Goal: Information Seeking & Learning: Learn about a topic

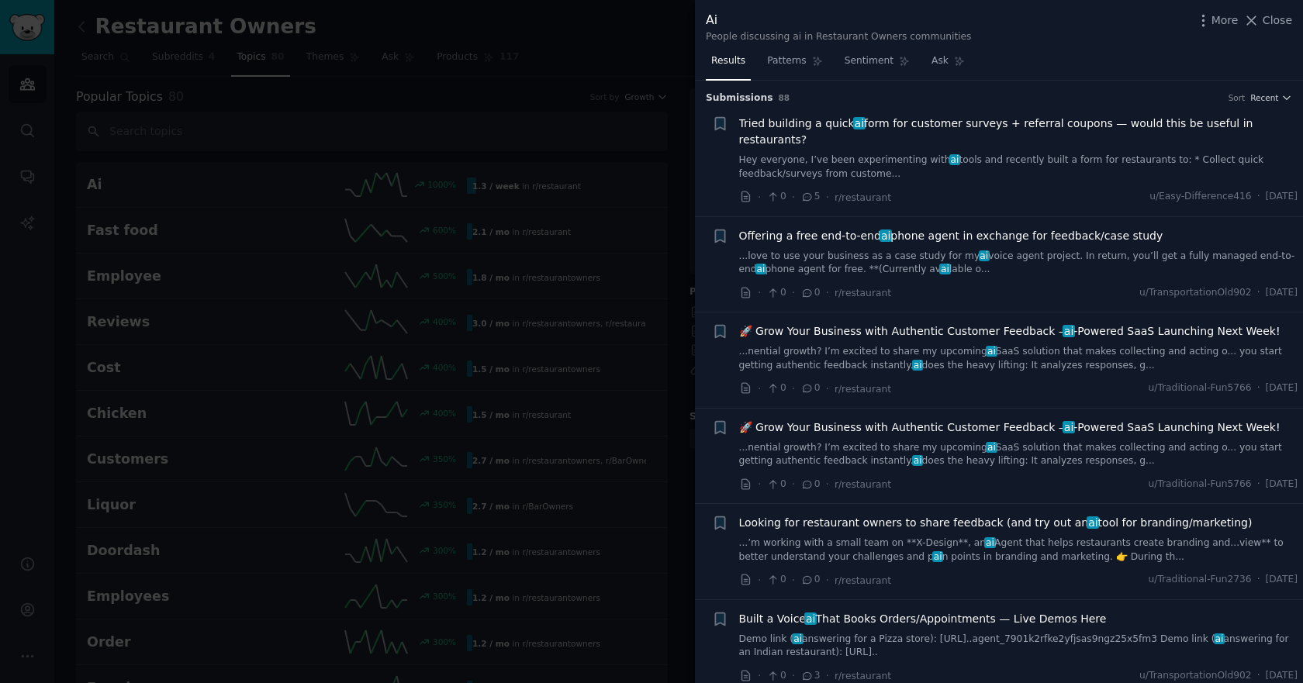
click at [540, 40] on div at bounding box center [651, 341] width 1303 height 683
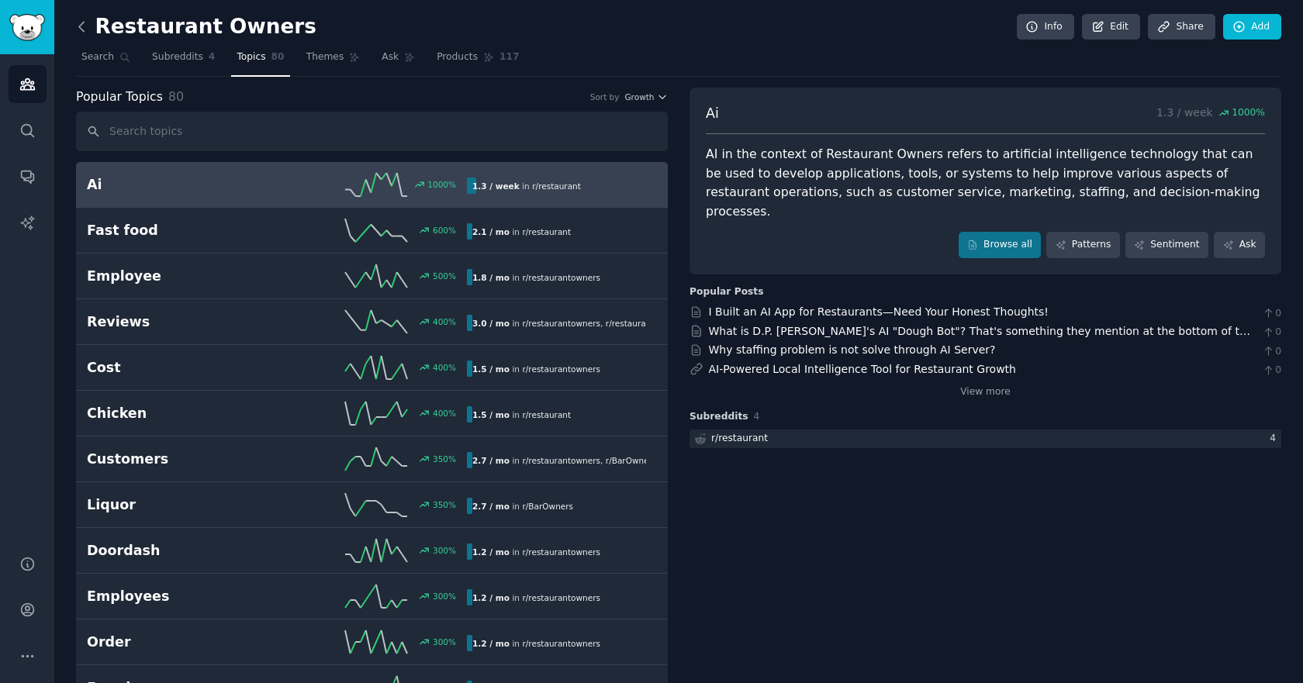
click at [78, 27] on icon at bounding box center [82, 27] width 16 height 16
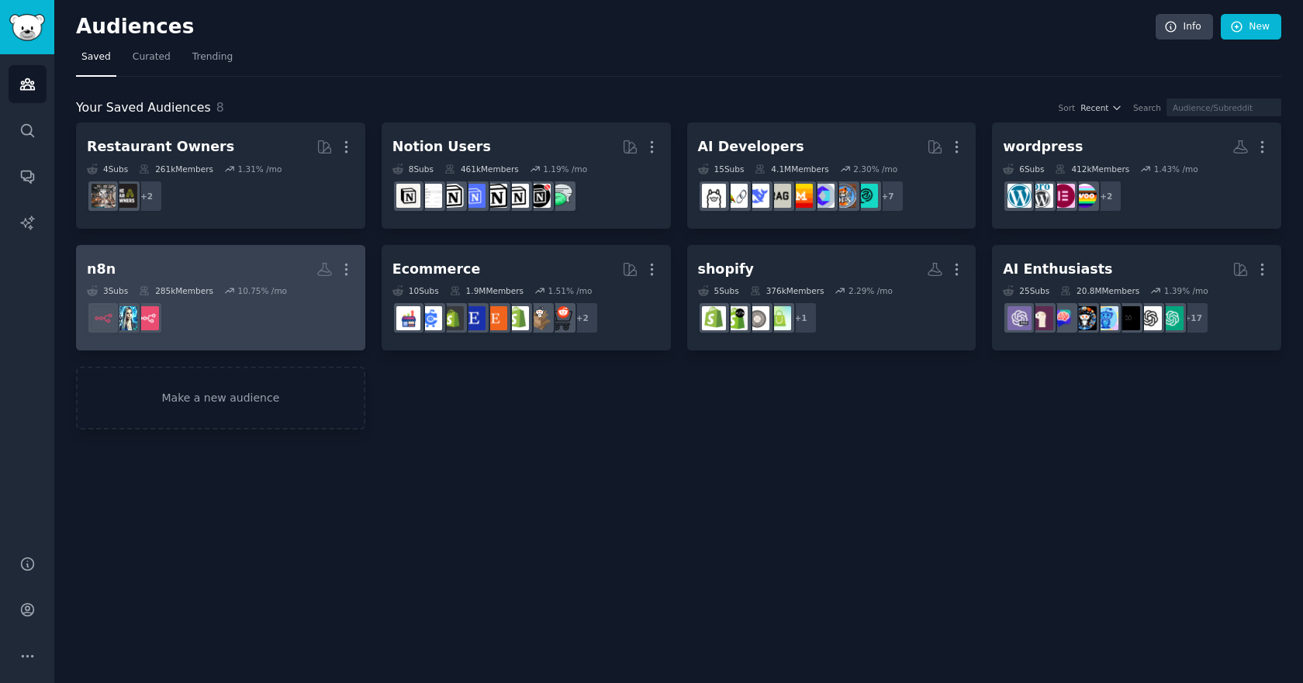
click at [249, 295] on div "10.75 % /mo" at bounding box center [262, 290] width 50 height 11
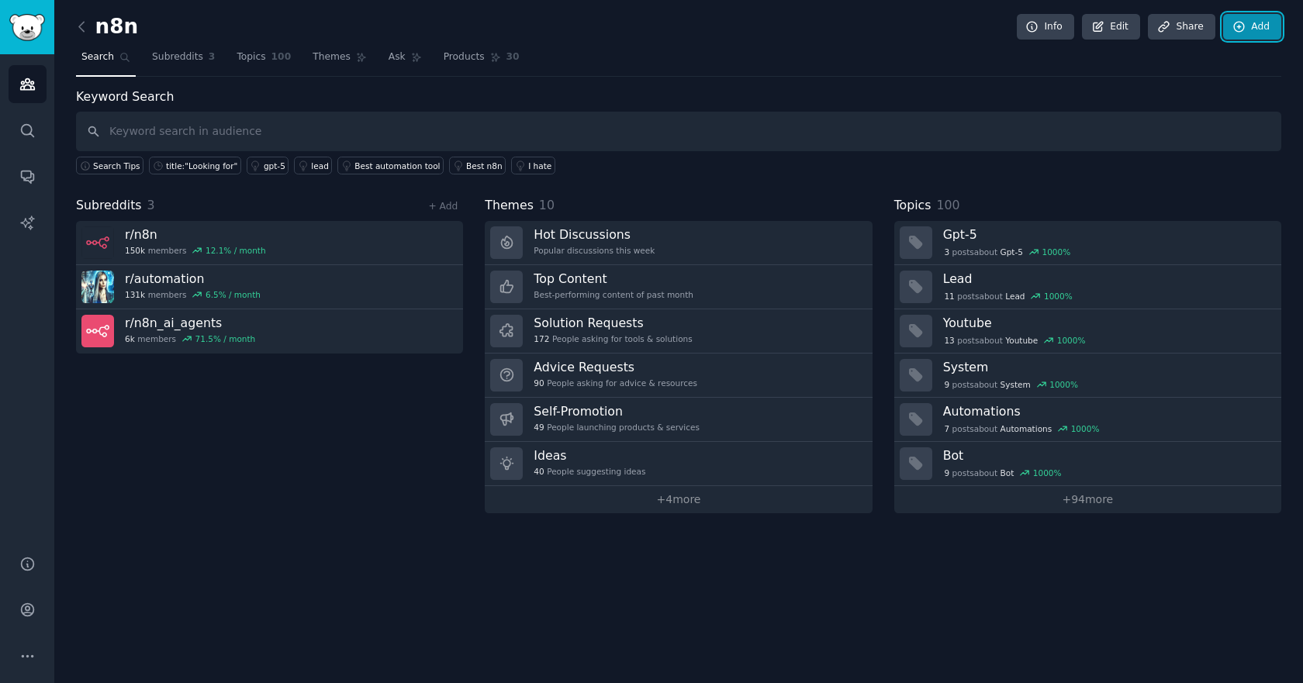
click at [1261, 30] on link "Add" at bounding box center [1252, 27] width 58 height 26
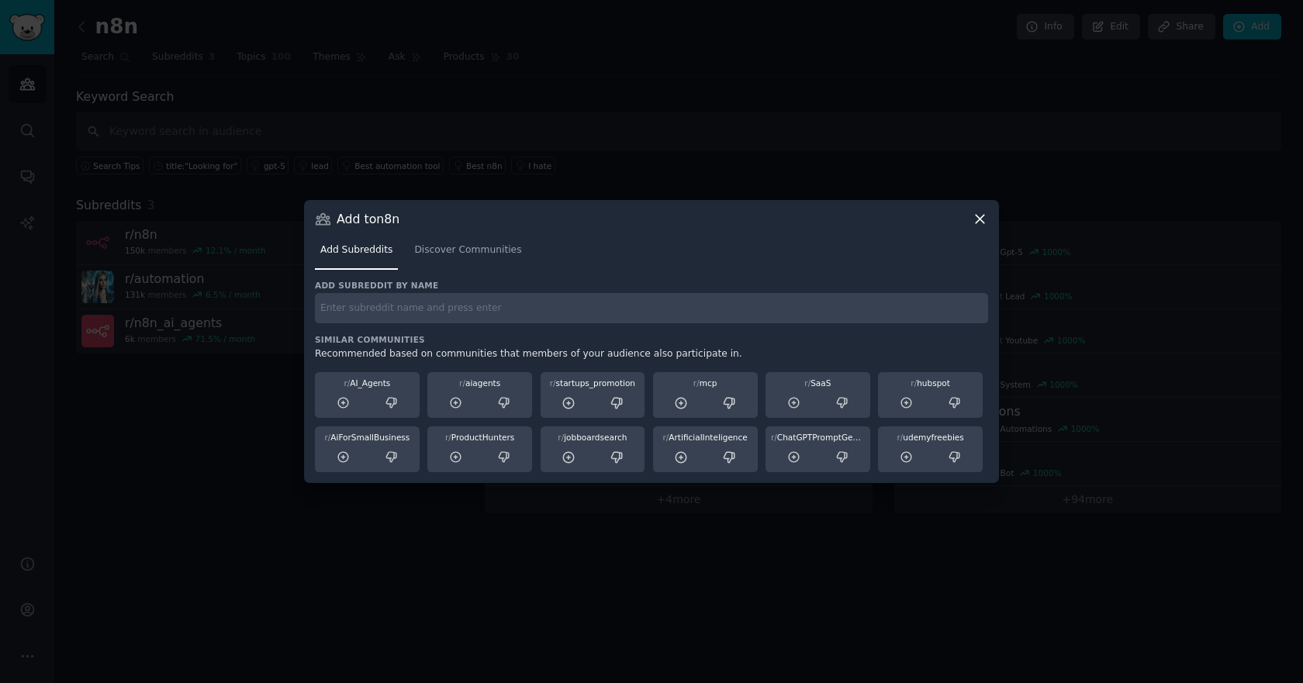
click at [492, 312] on input "text" at bounding box center [651, 308] width 673 height 30
type input "n8n"
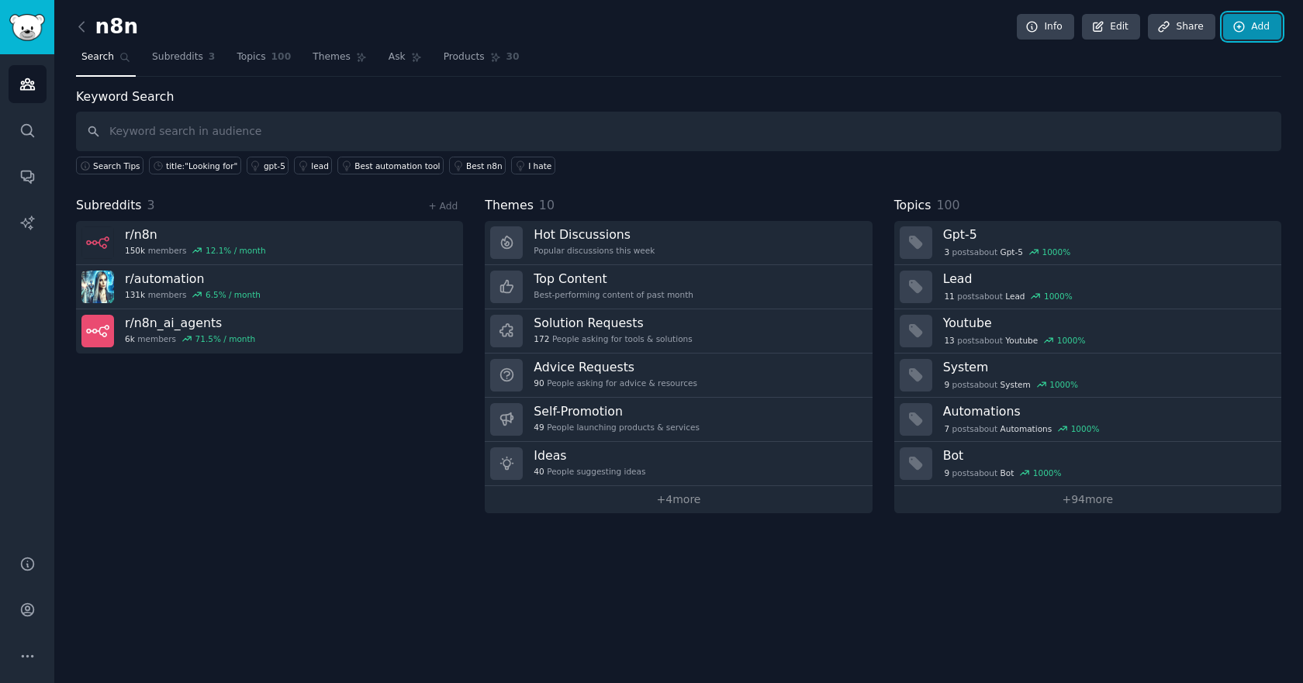
click at [1264, 35] on link "Add" at bounding box center [1252, 27] width 58 height 26
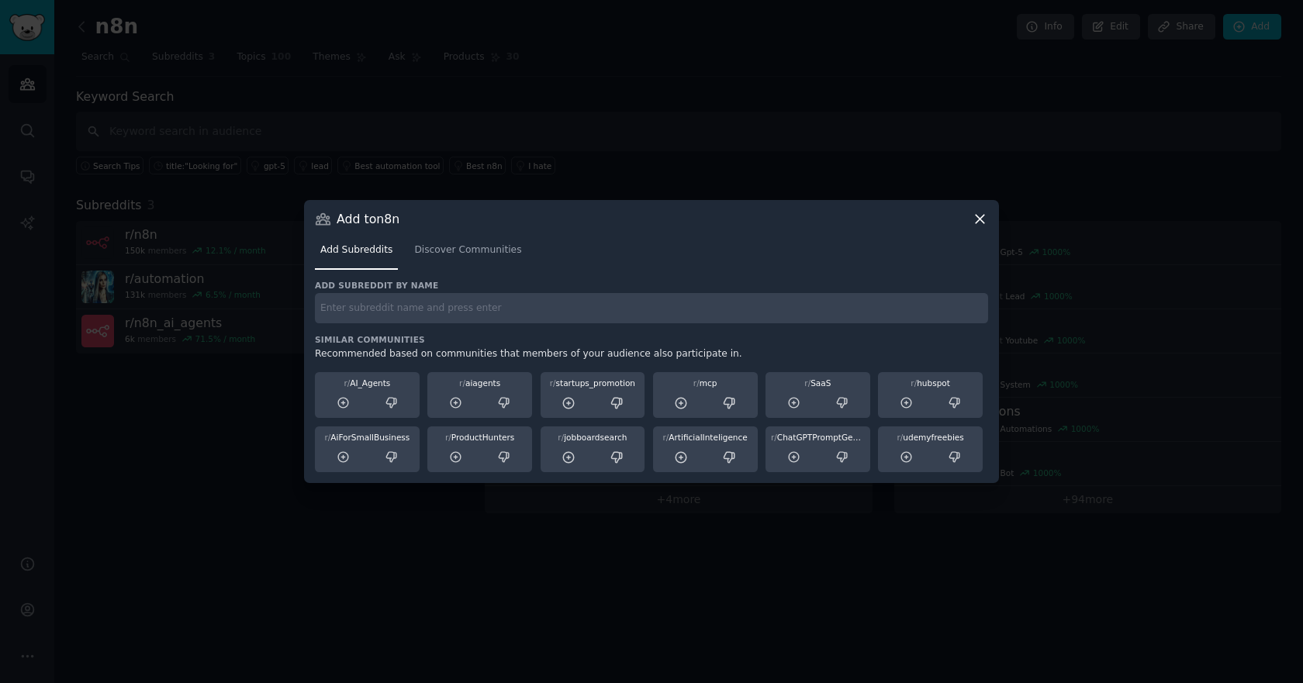
click at [554, 306] on input "text" at bounding box center [651, 308] width 673 height 30
click at [643, 299] on input "n8n" at bounding box center [651, 308] width 673 height 30
click at [521, 321] on input "n8n" at bounding box center [651, 308] width 673 height 30
click at [409, 300] on input "n8n" at bounding box center [651, 308] width 673 height 30
type input "n8n"
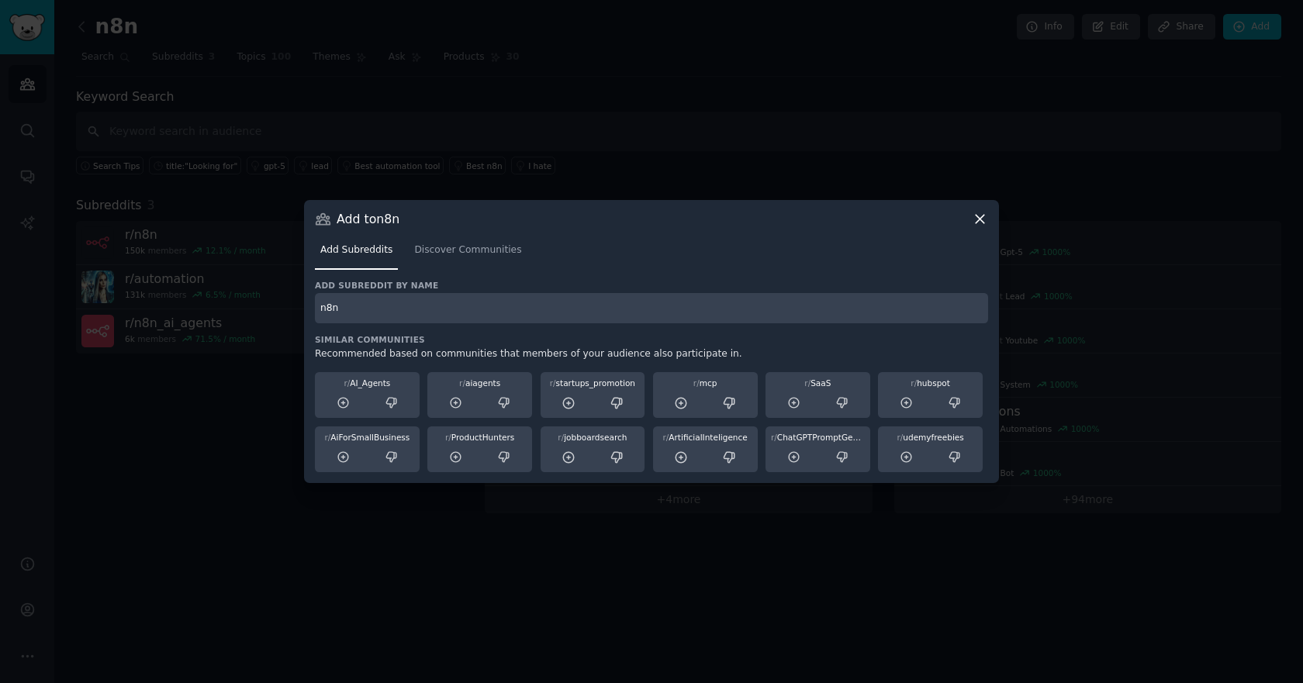
click at [754, 353] on div "Recommended based on communities that members of your audience also participate…" at bounding box center [651, 354] width 673 height 14
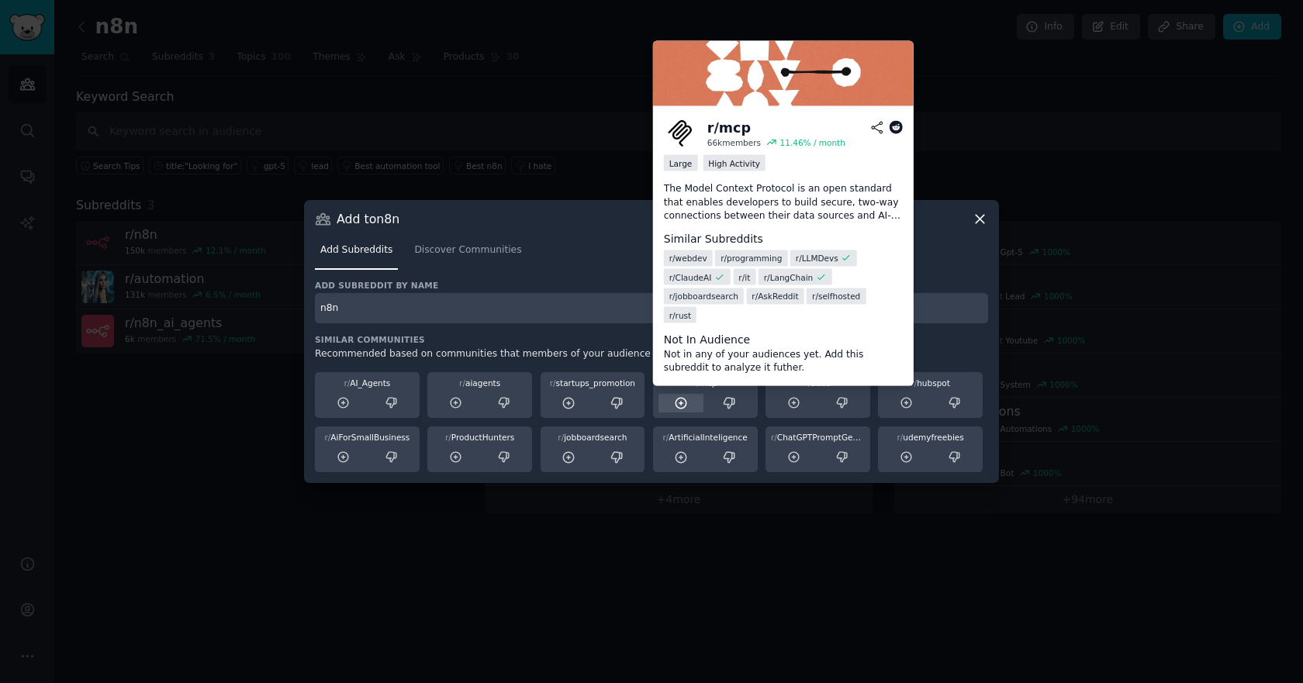
click at [679, 402] on icon at bounding box center [681, 403] width 10 height 10
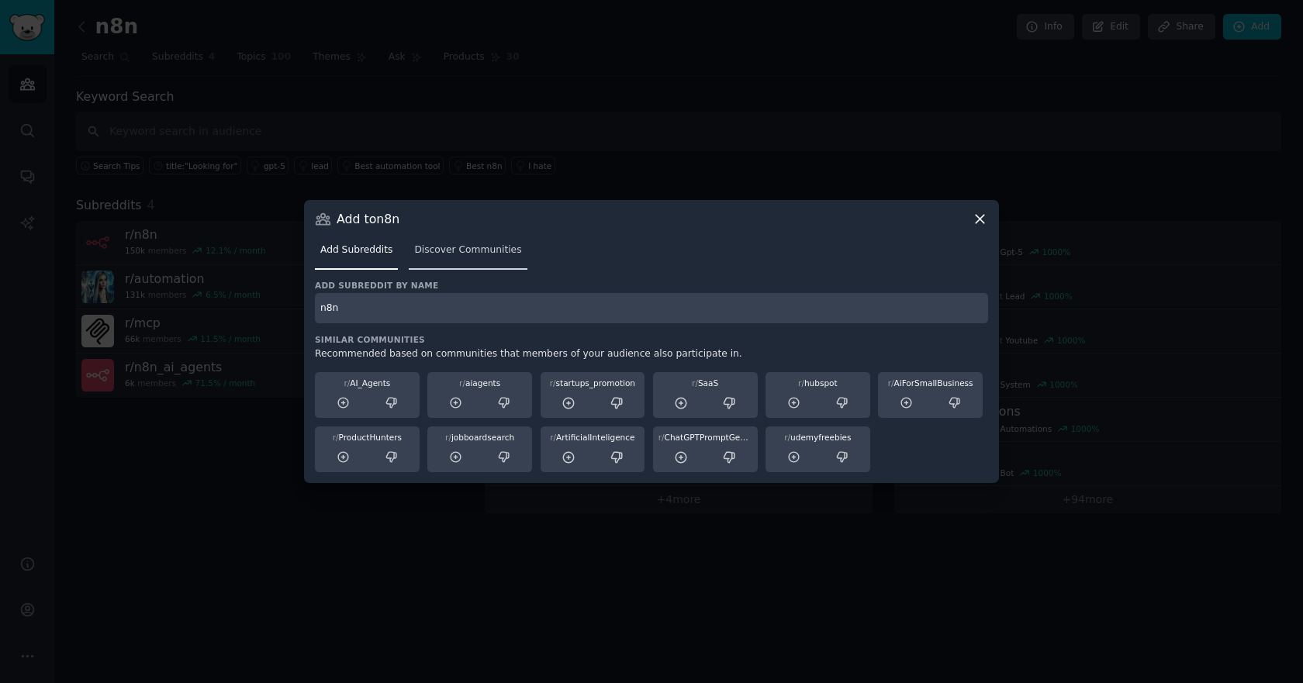
click at [441, 246] on span "Discover Communities" at bounding box center [467, 250] width 107 height 14
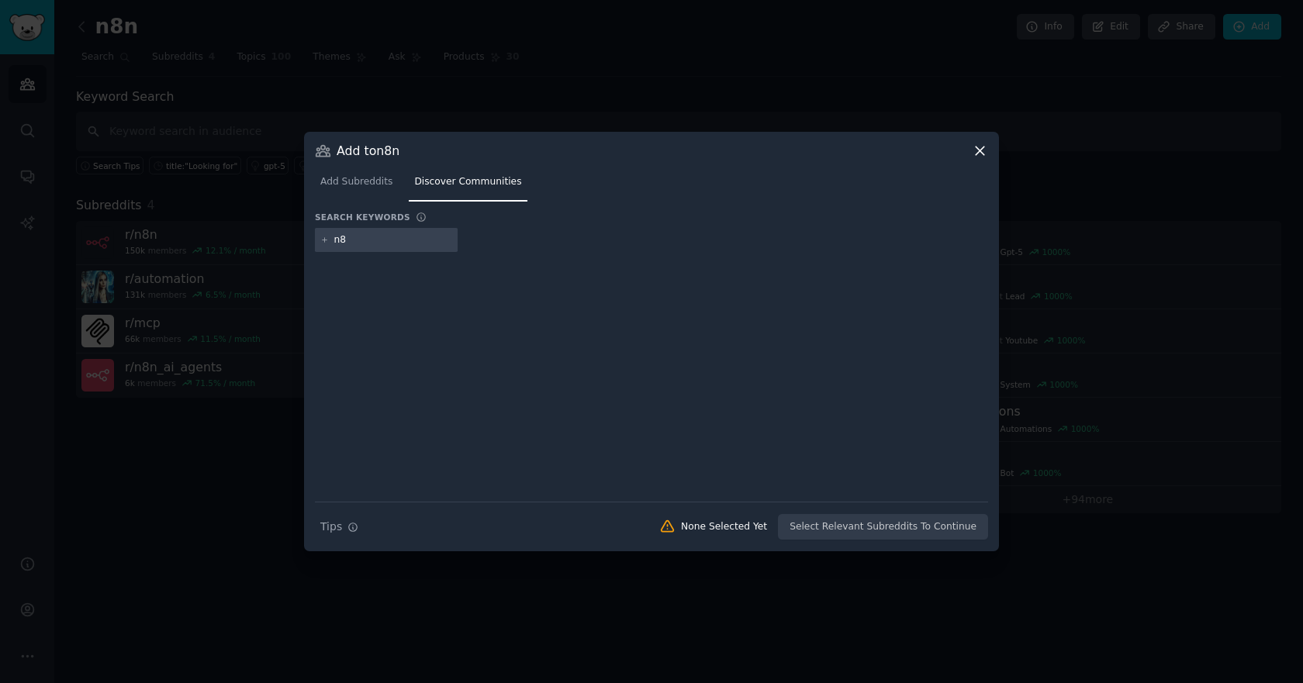
type input "n8n"
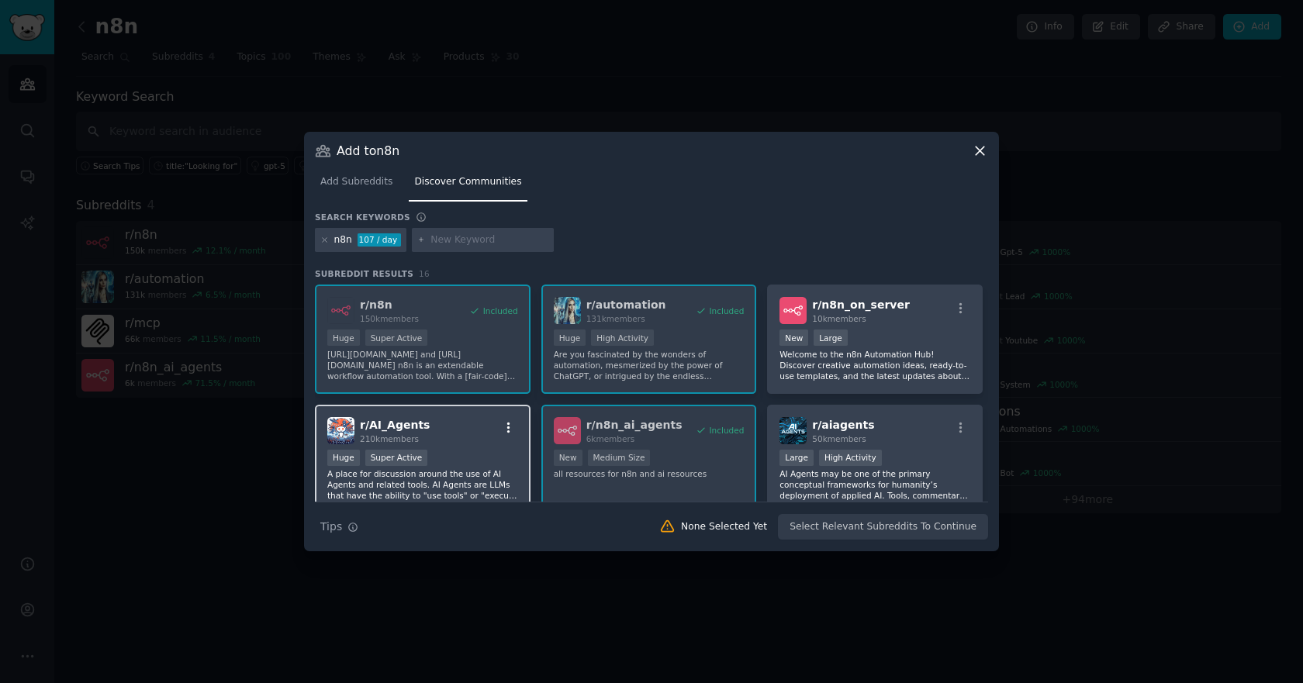
click at [502, 425] on icon "button" at bounding box center [509, 428] width 14 height 14
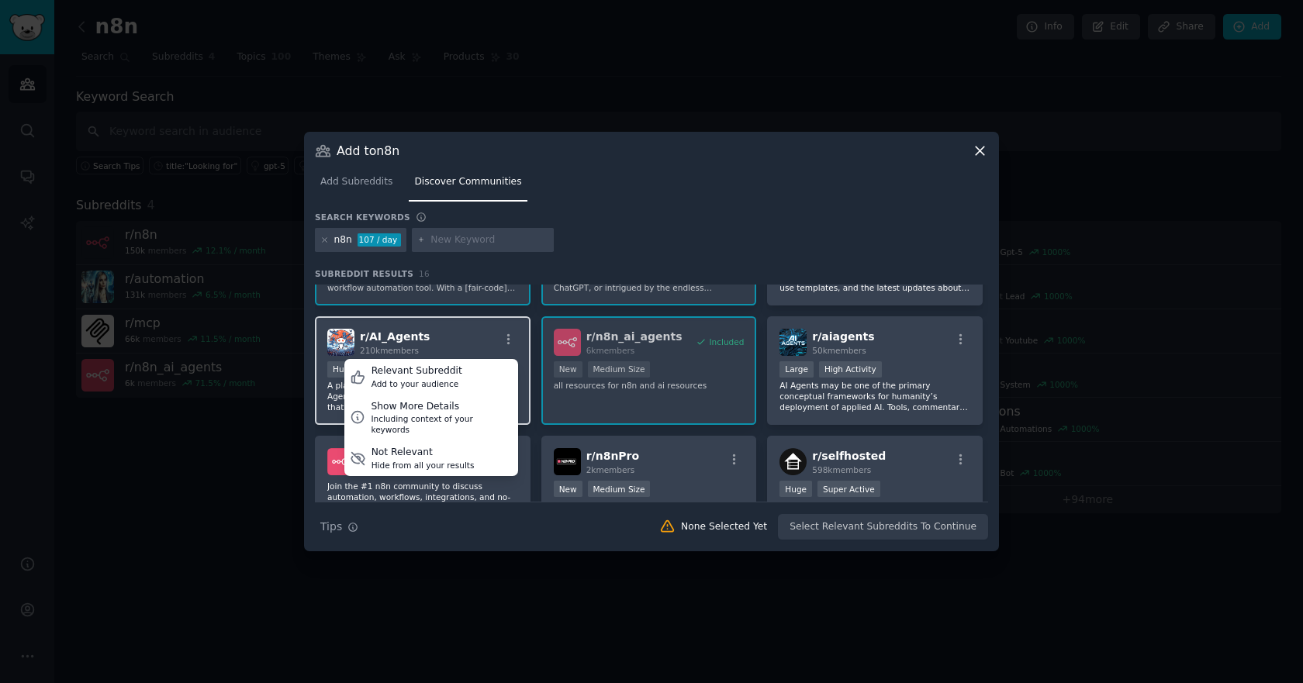
scroll to position [95, 0]
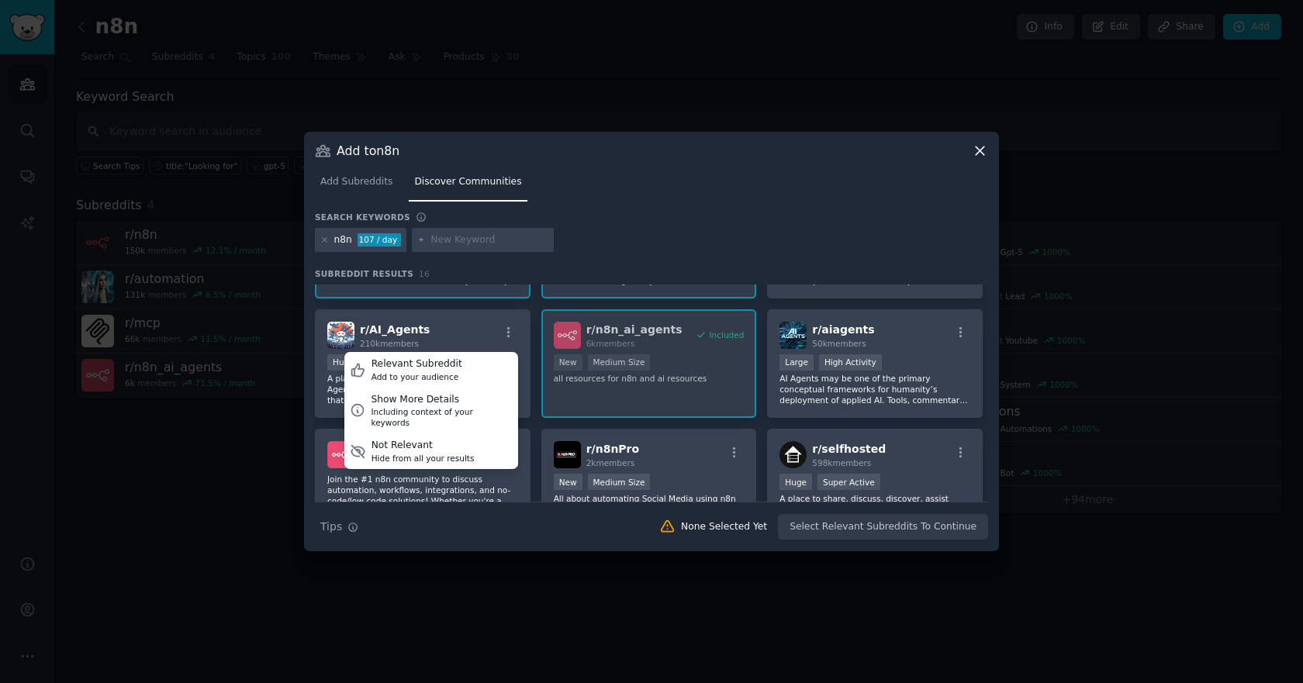
click at [302, 427] on div at bounding box center [651, 341] width 1303 height 683
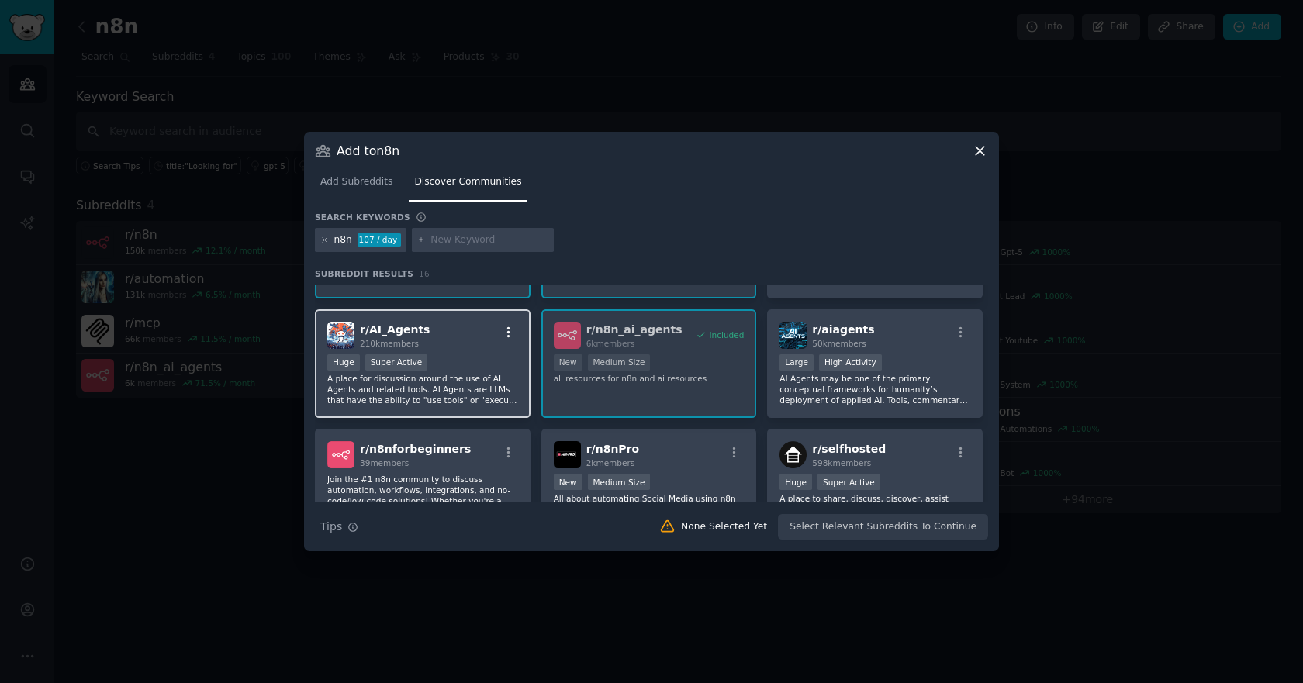
click at [503, 329] on icon "button" at bounding box center [509, 333] width 14 height 14
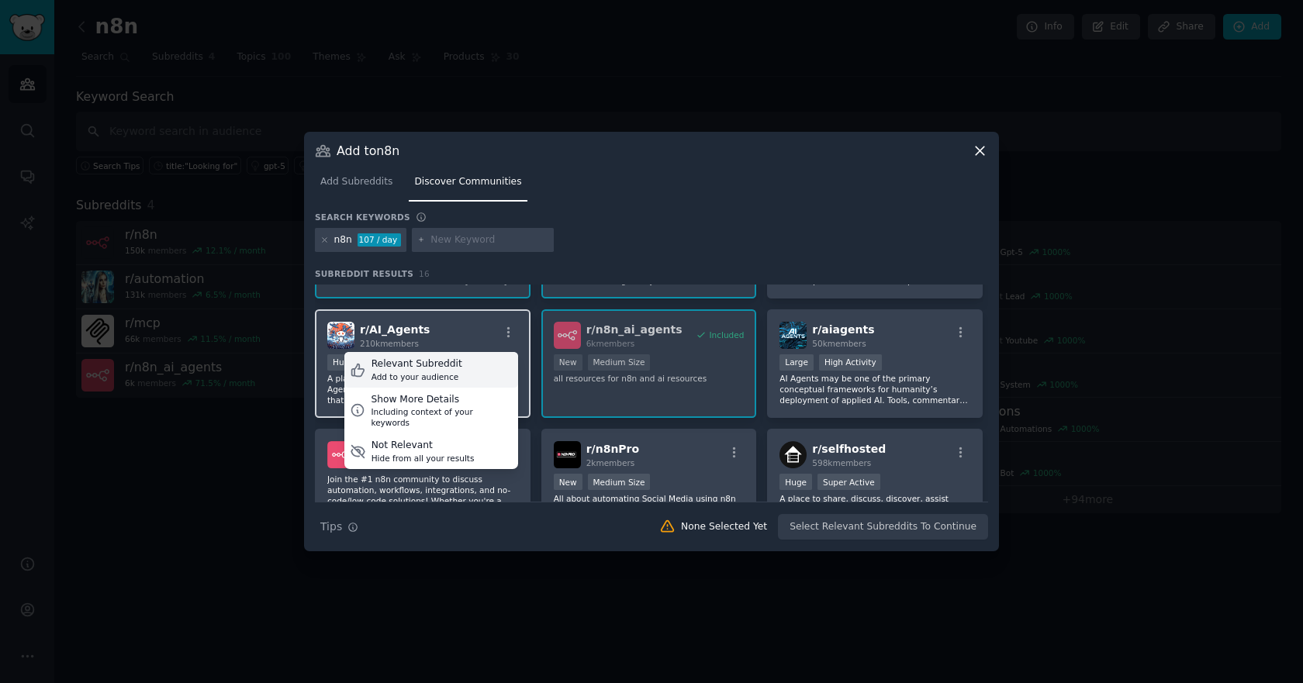
click at [463, 368] on div "Relevant Subreddit Add to your audience" at bounding box center [431, 370] width 174 height 36
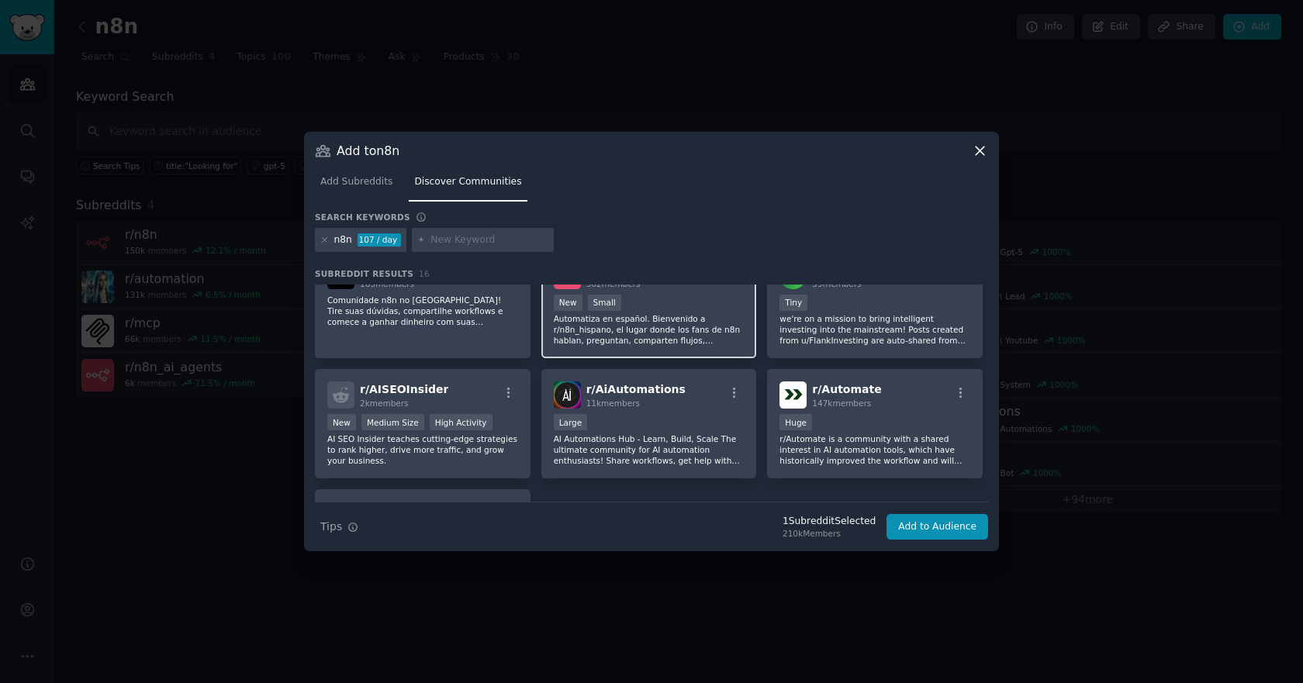
scroll to position [395, 0]
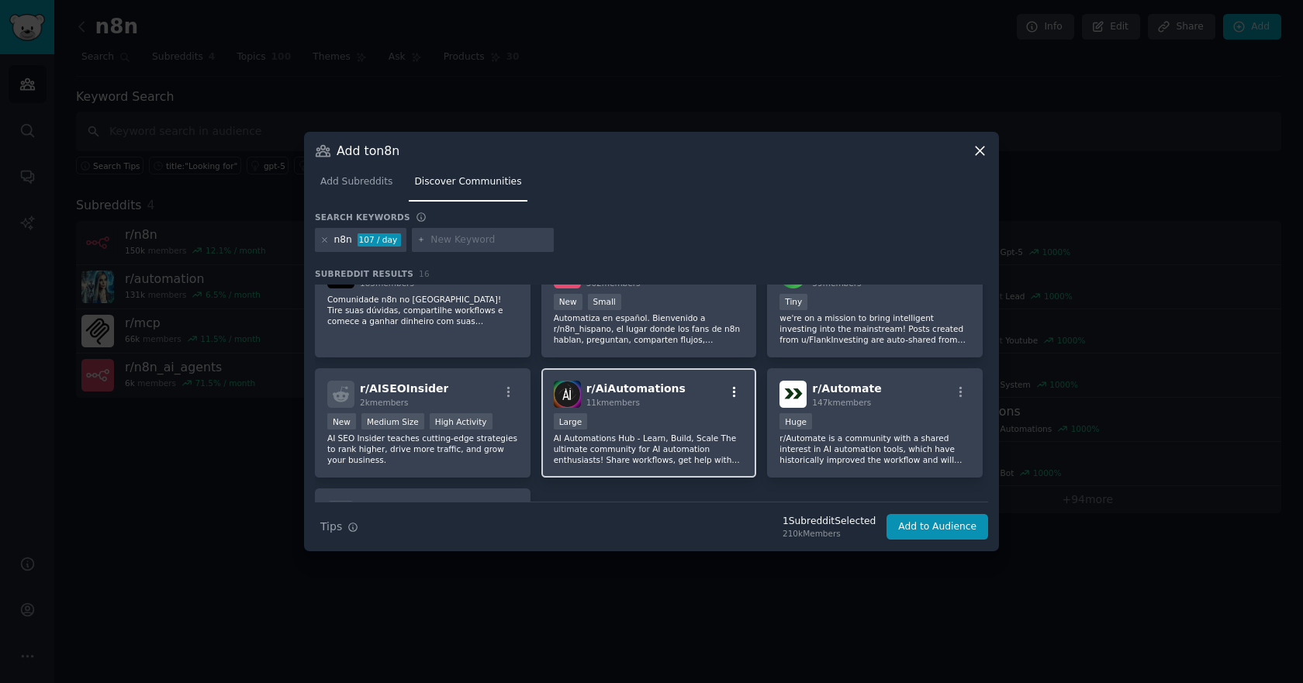
click at [734, 390] on icon "button" at bounding box center [734, 392] width 14 height 14
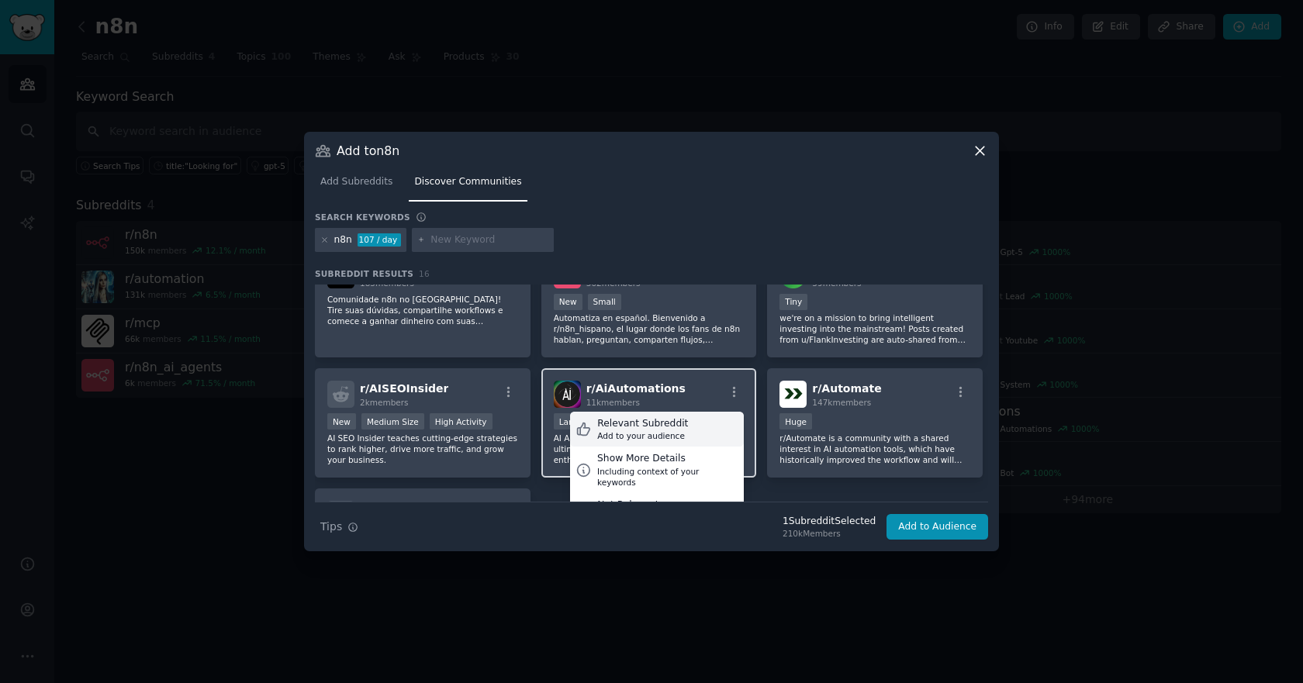
click at [685, 434] on div "Relevant Subreddit Add to your audience" at bounding box center [657, 430] width 174 height 36
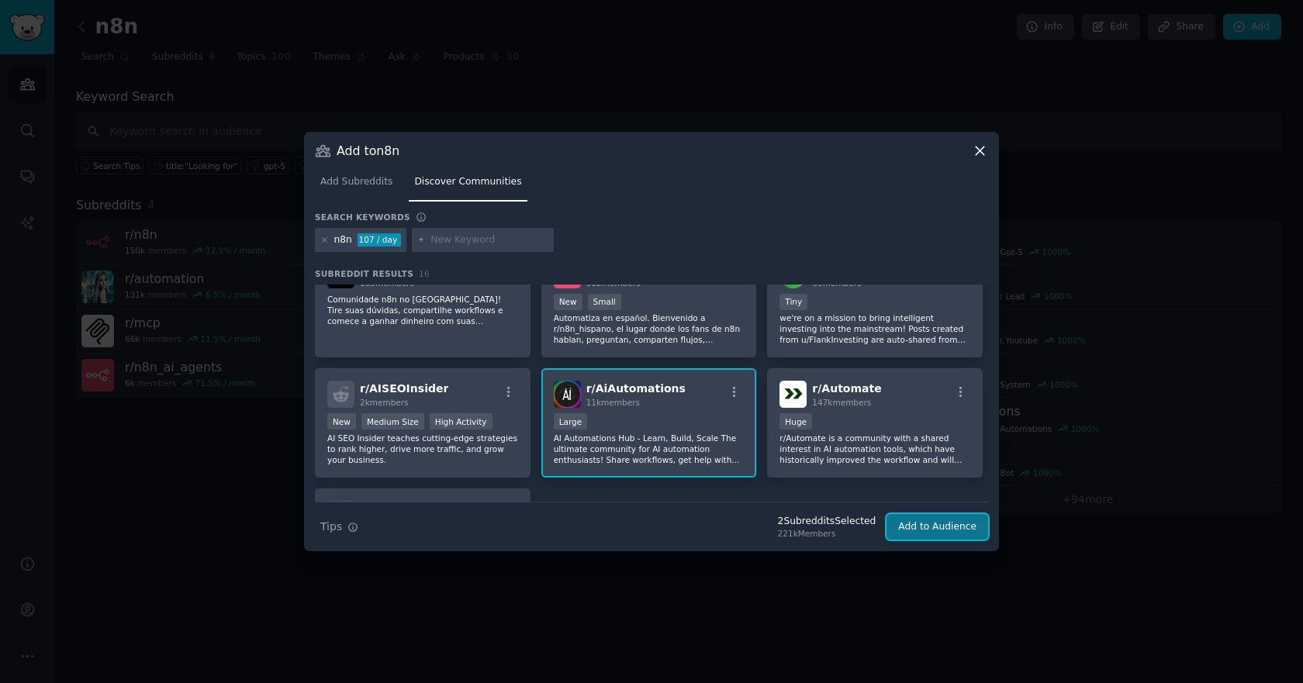
click at [941, 526] on button "Add to Audience" at bounding box center [937, 527] width 102 height 26
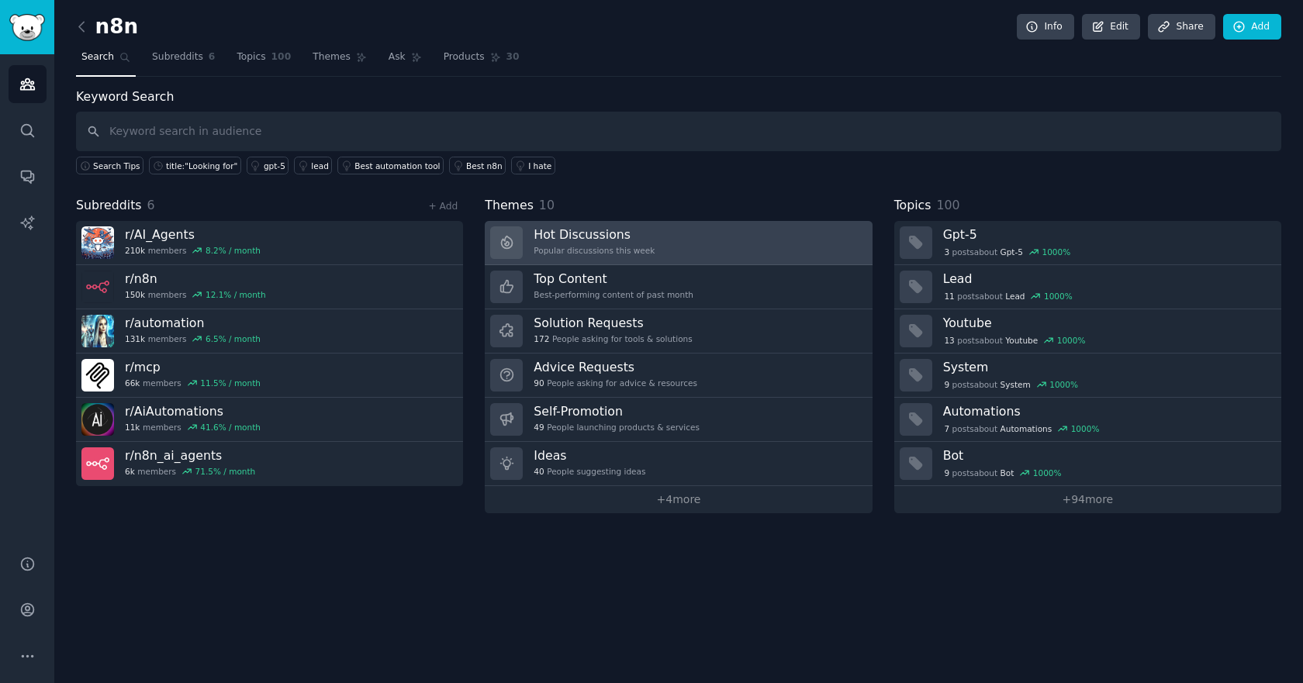
click at [575, 248] on div "Popular discussions this week" at bounding box center [593, 250] width 121 height 11
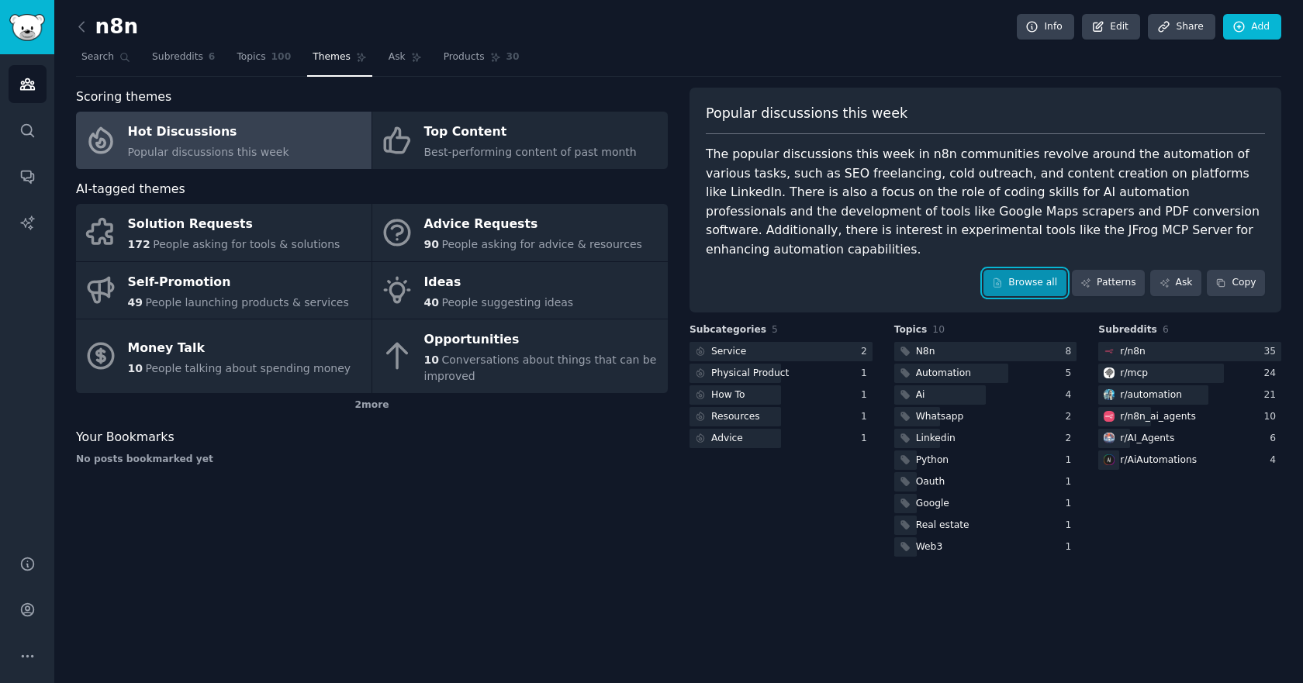
click at [1008, 270] on link "Browse all" at bounding box center [1024, 283] width 83 height 26
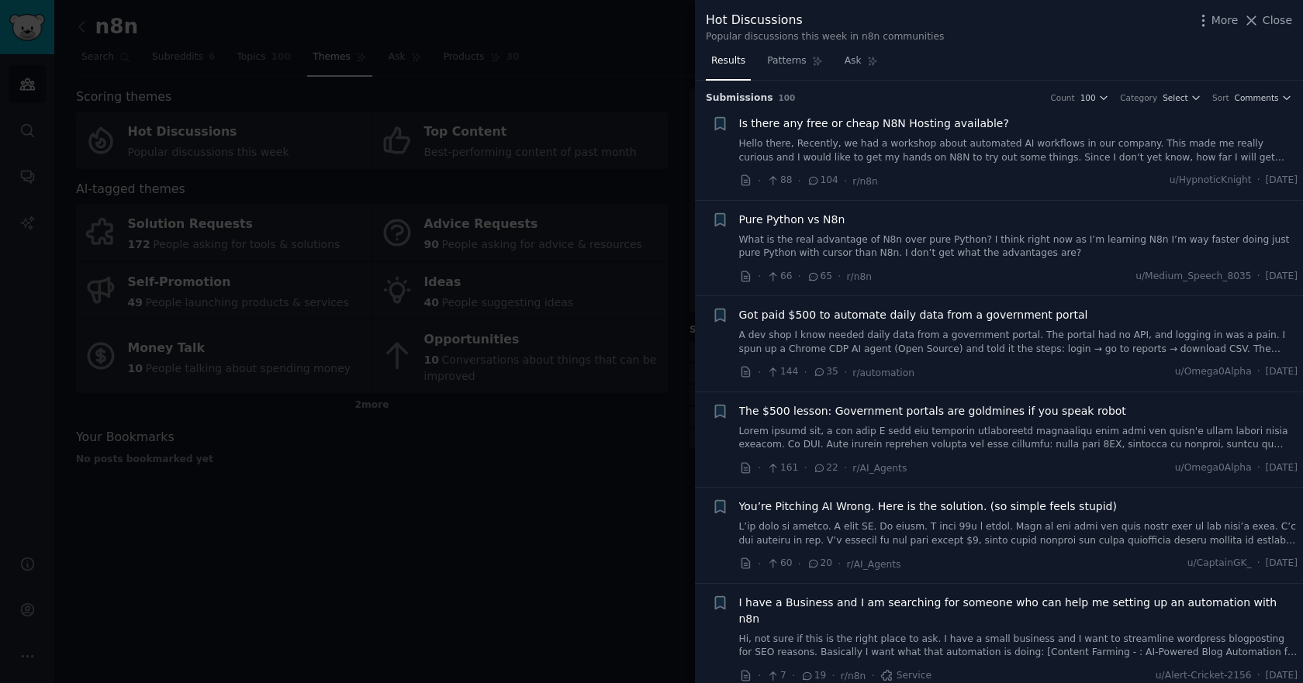
click at [837, 410] on span "The $500 lesson: Government portals are goldmines if you speak robot" at bounding box center [932, 411] width 387 height 16
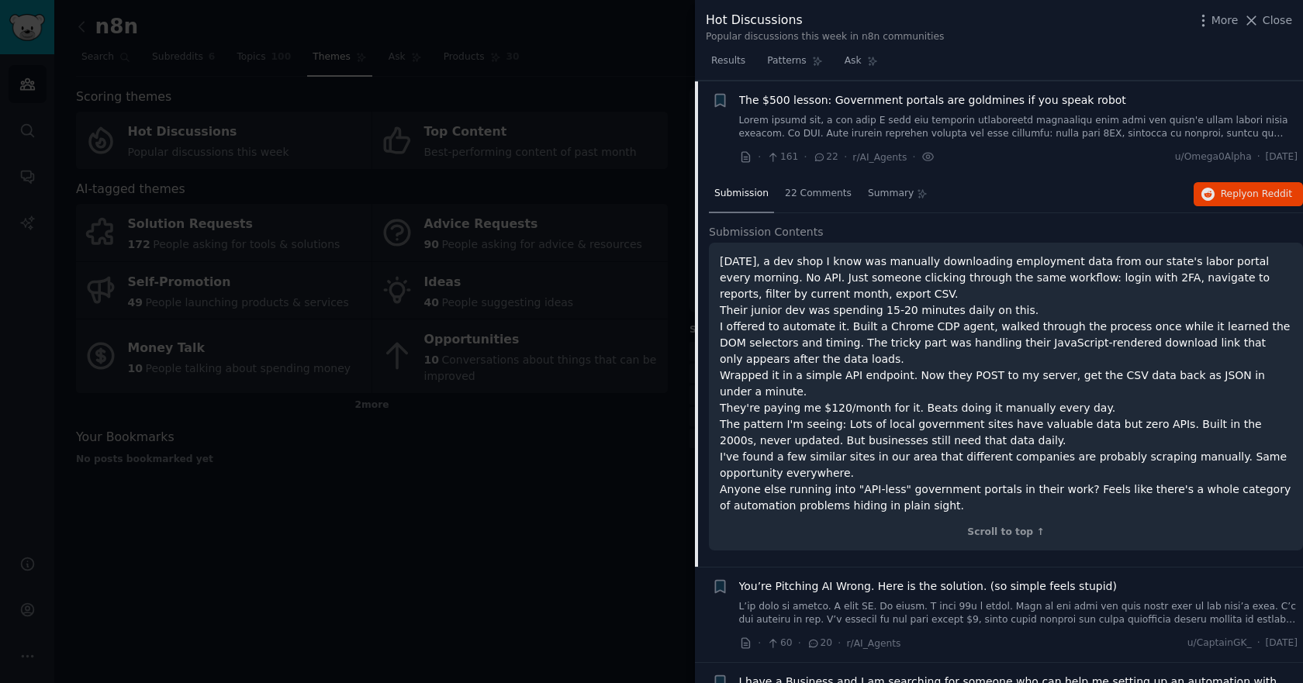
scroll to position [312, 0]
click at [801, 190] on span "22 Comments" at bounding box center [818, 193] width 67 height 14
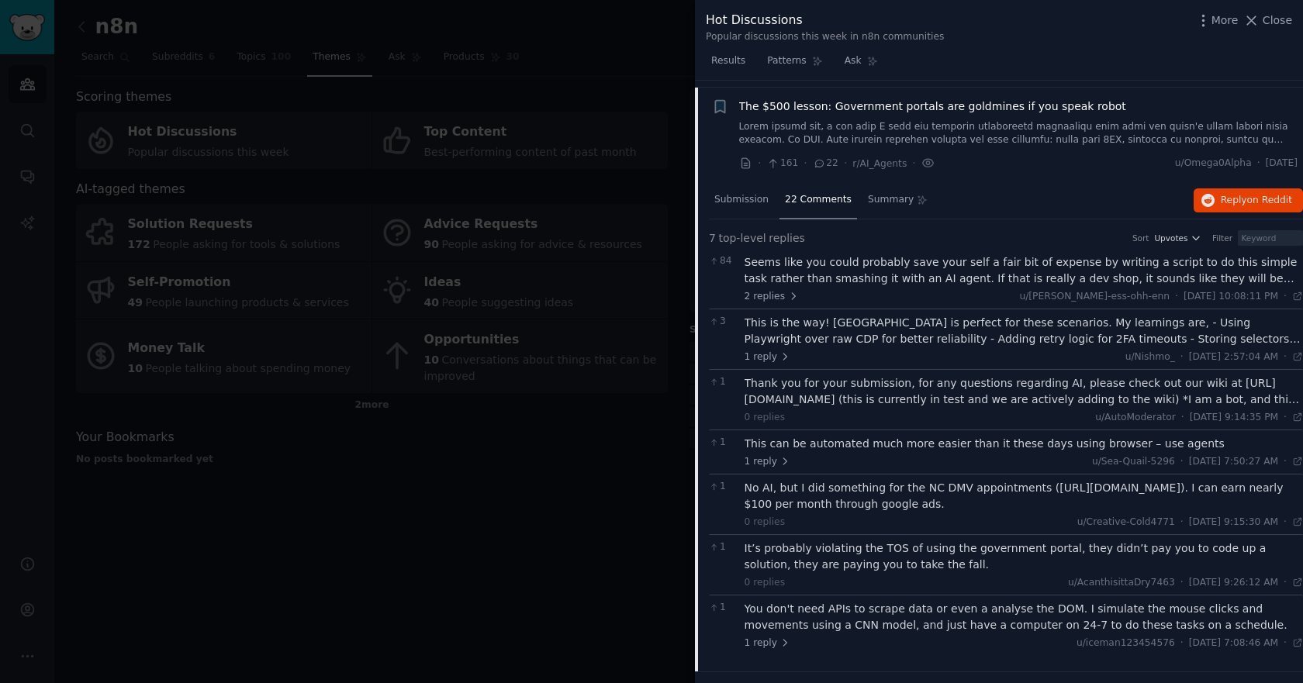
scroll to position [302, 0]
click at [740, 205] on span "Submission" at bounding box center [741, 202] width 54 height 14
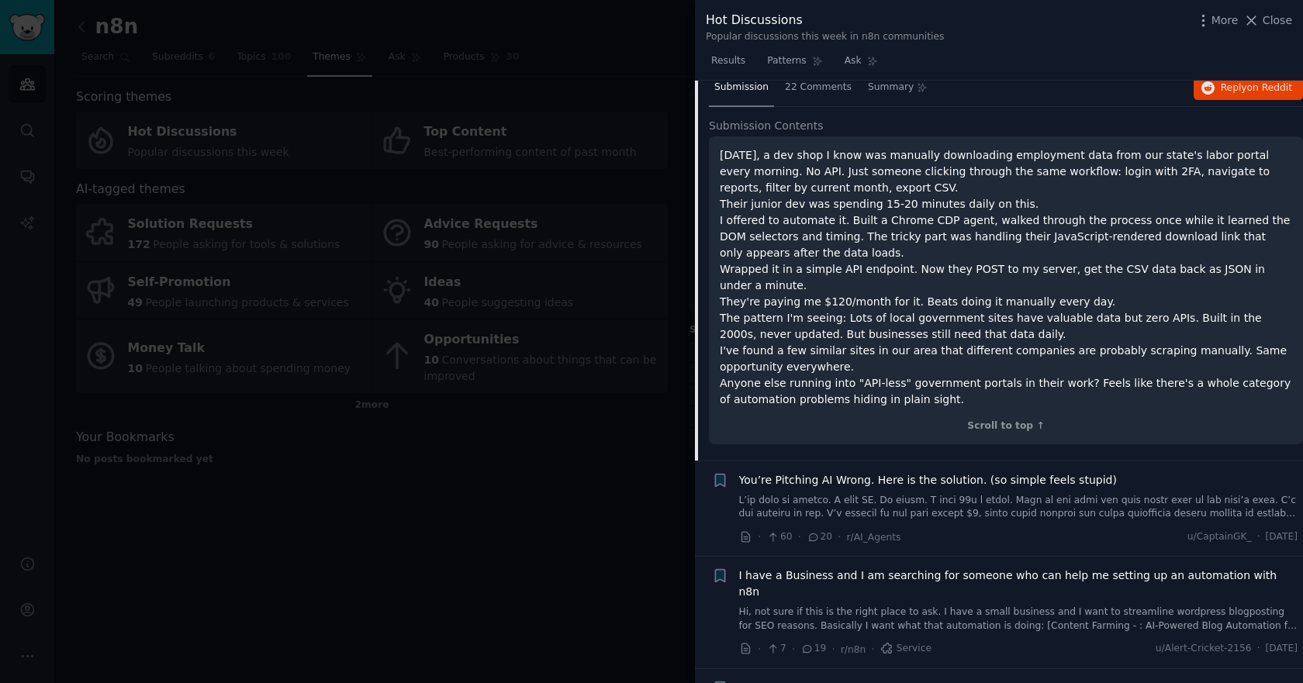
scroll to position [419, 0]
click at [975, 478] on span "You’re Pitching AI Wrong. Here is the solution. (so simple feels stupid)" at bounding box center [928, 479] width 378 height 16
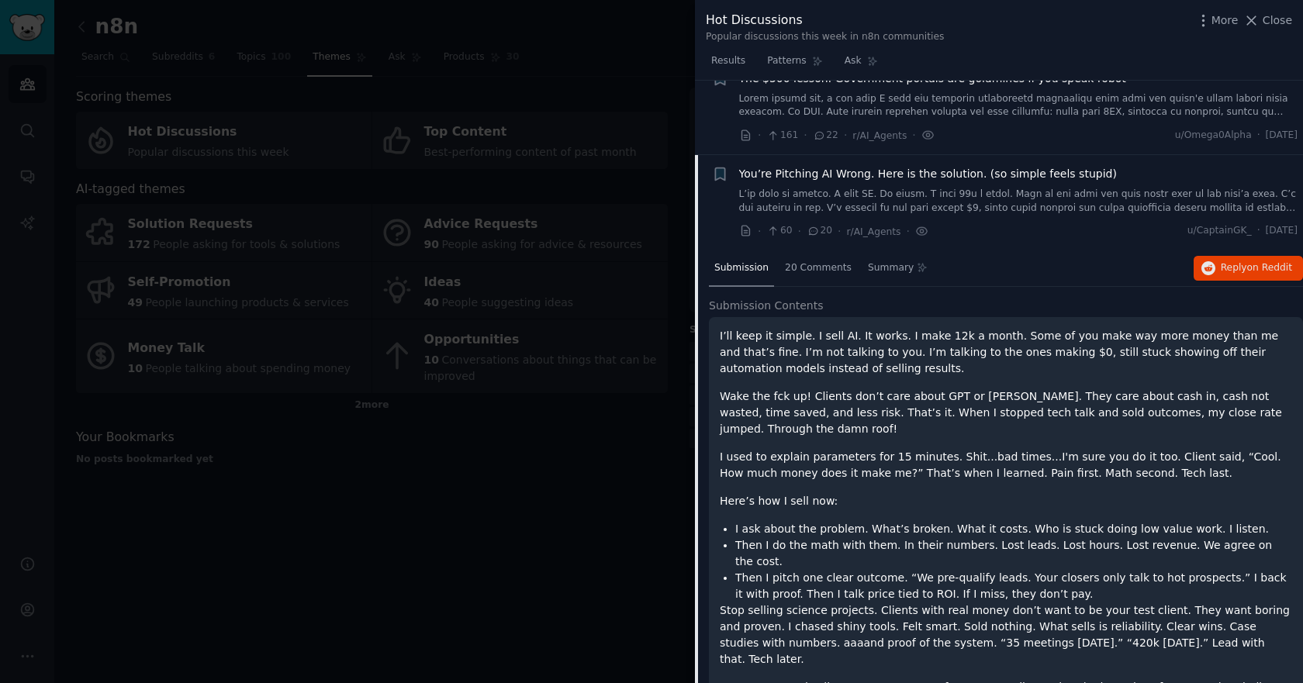
scroll to position [312, 0]
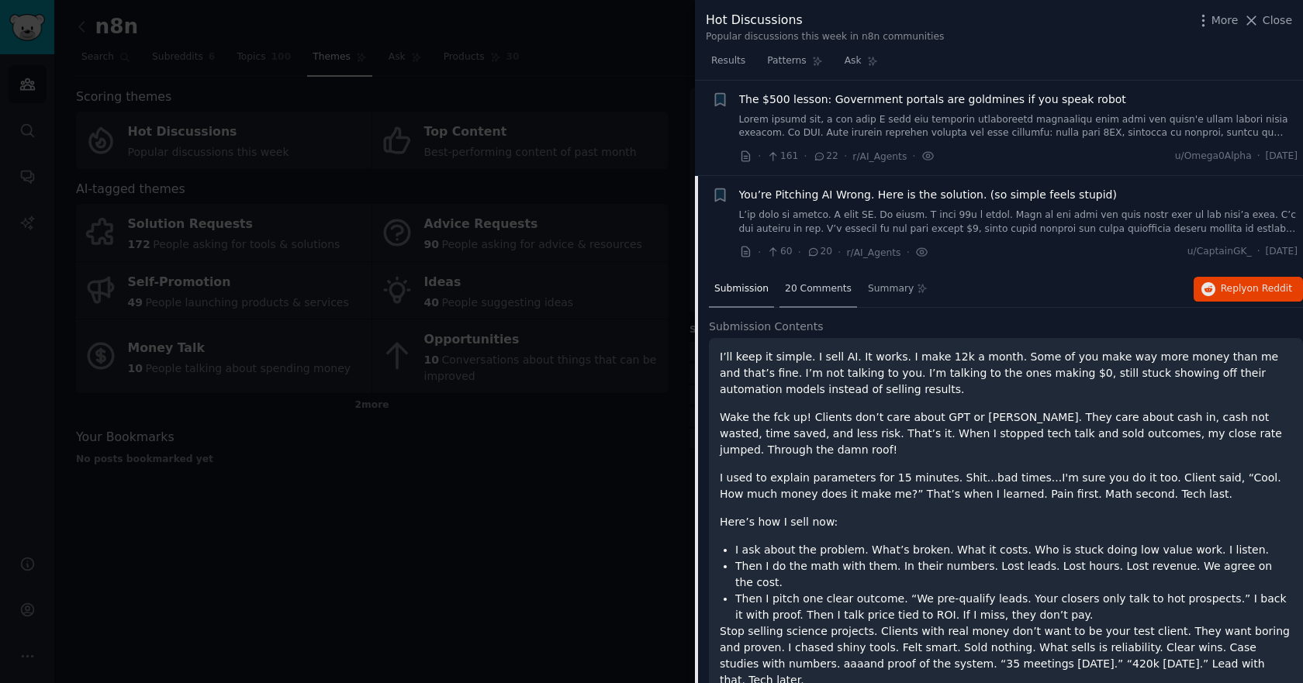
click at [785, 285] on span "20 Comments" at bounding box center [818, 289] width 67 height 14
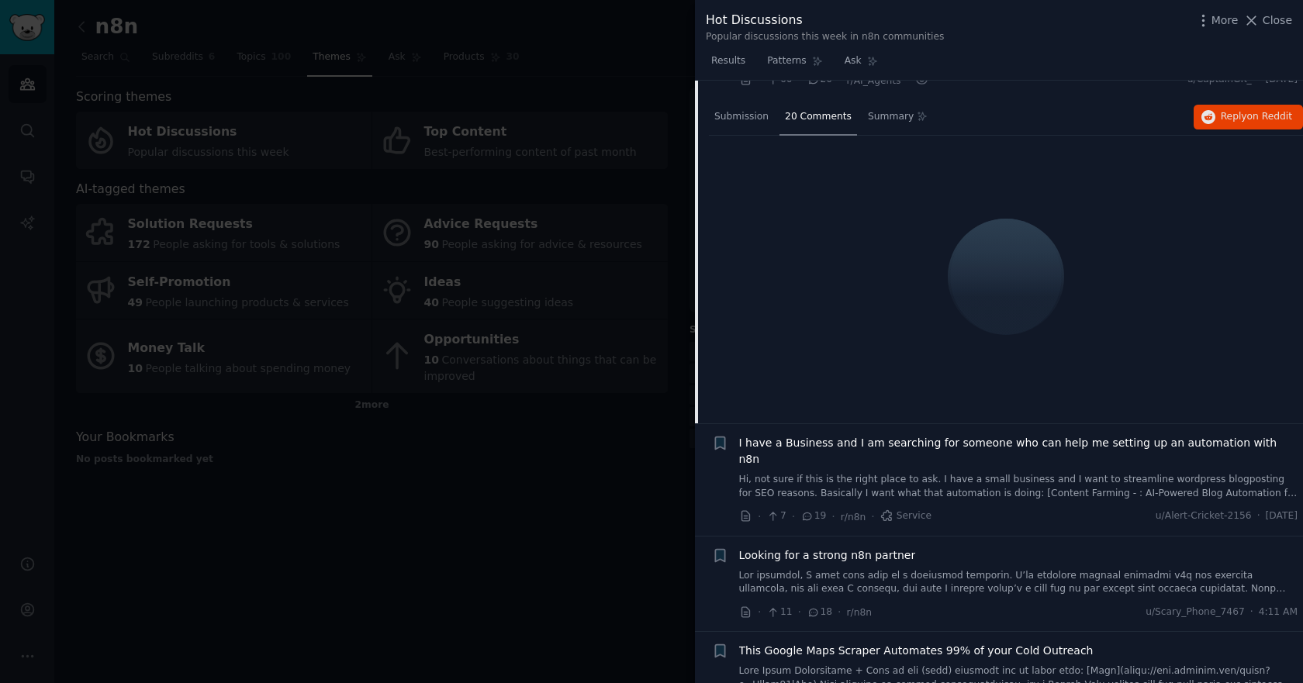
scroll to position [493, 0]
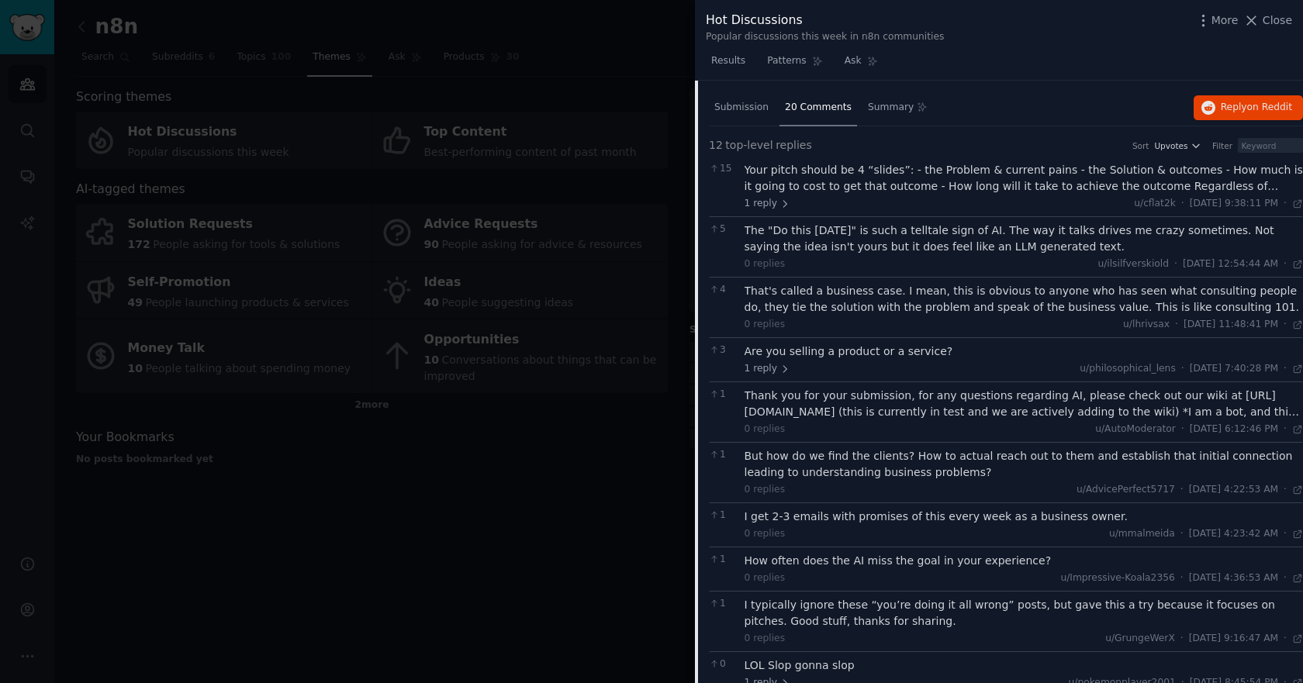
click at [949, 188] on div "Your pitch should be 4 “slides”: - the Problem & current pains - the Solution &…" at bounding box center [1023, 178] width 559 height 33
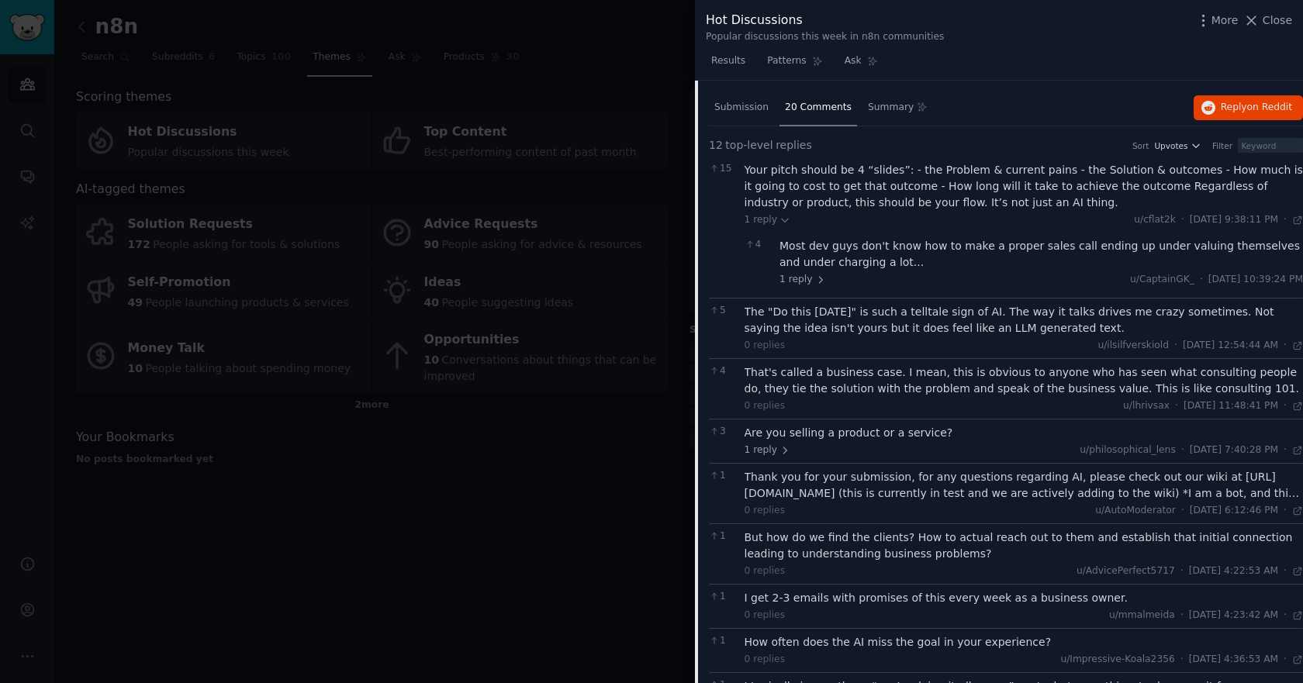
click at [821, 270] on div "Most dev guys don't know how to make a proper sales call ending up under valuin…" at bounding box center [1040, 262] width 523 height 49
click at [822, 257] on div "Most dev guys don't know how to make a proper sales call ending up under valuin…" at bounding box center [1040, 254] width 523 height 33
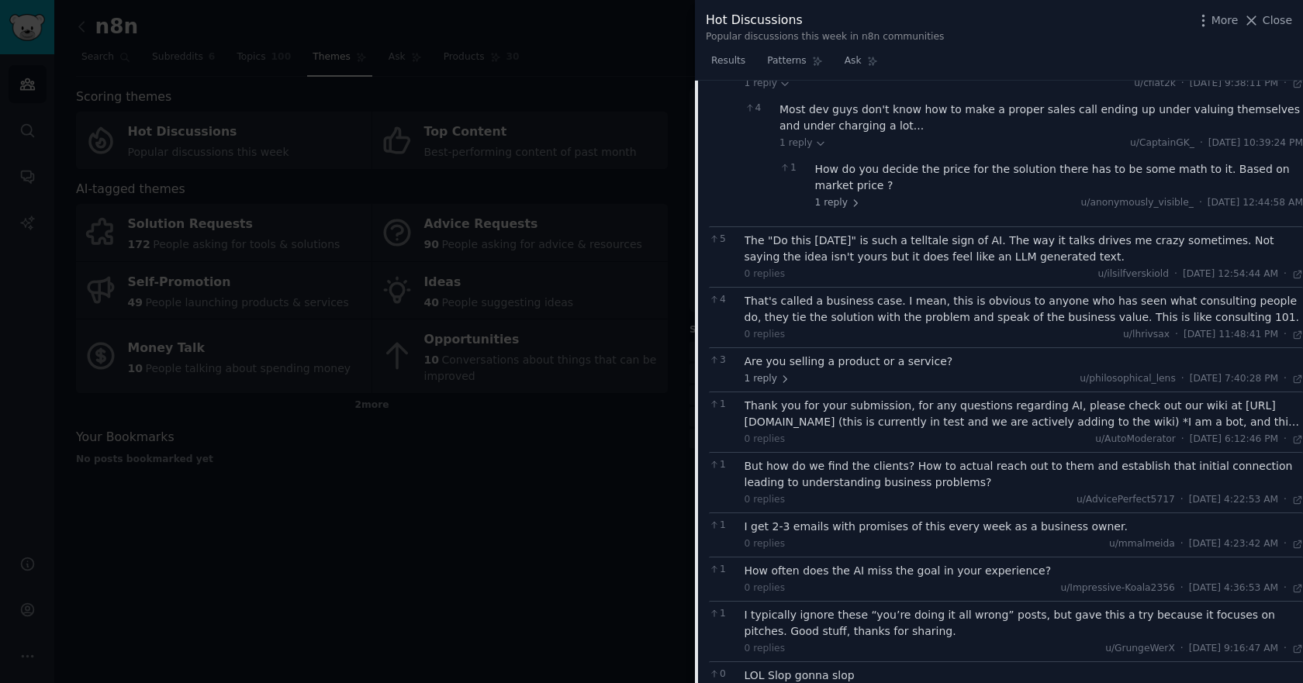
scroll to position [631, 0]
click at [889, 295] on div "That's called a business case. I mean, this is obvious to anyone who has seen w…" at bounding box center [1023, 308] width 559 height 33
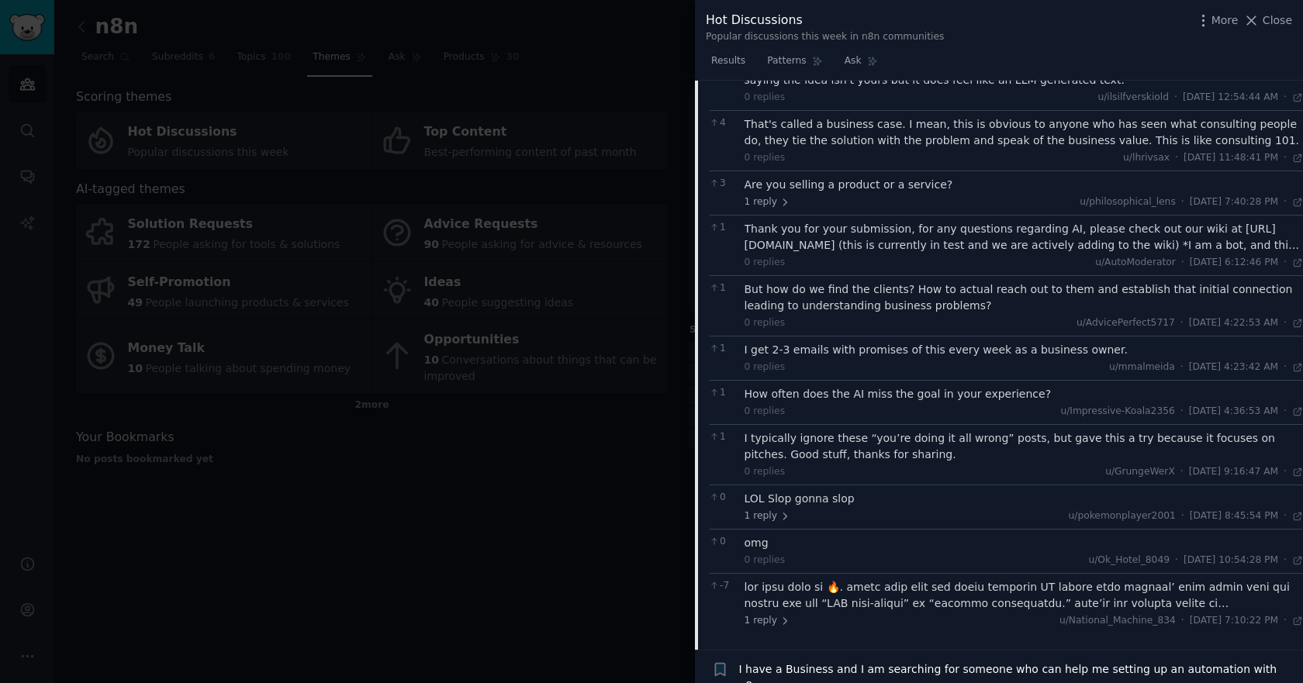
scroll to position [803, 0]
